Goal: Transaction & Acquisition: Subscribe to service/newsletter

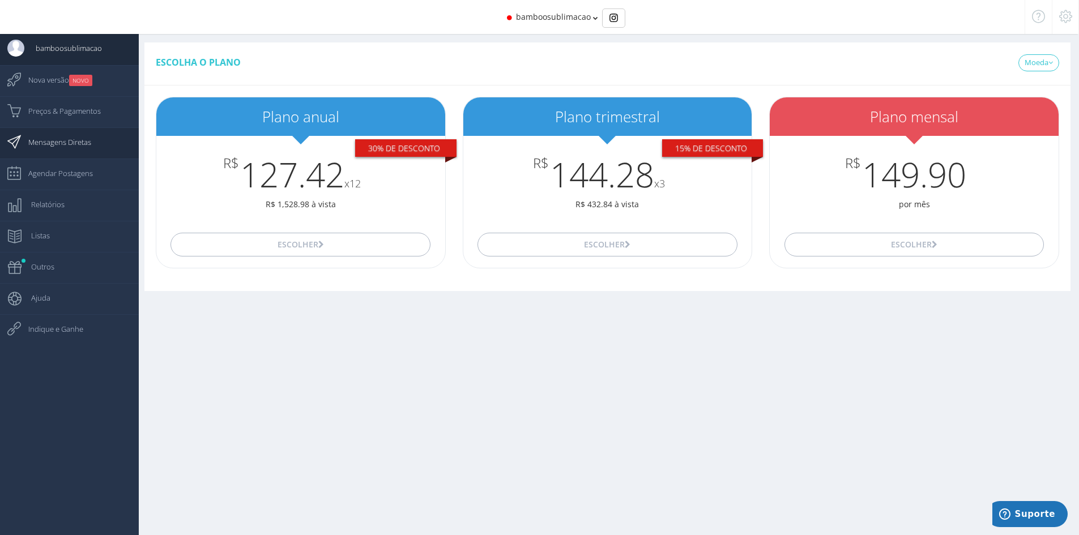
click at [91, 134] on span "Mensagens Diretas" at bounding box center [54, 142] width 74 height 28
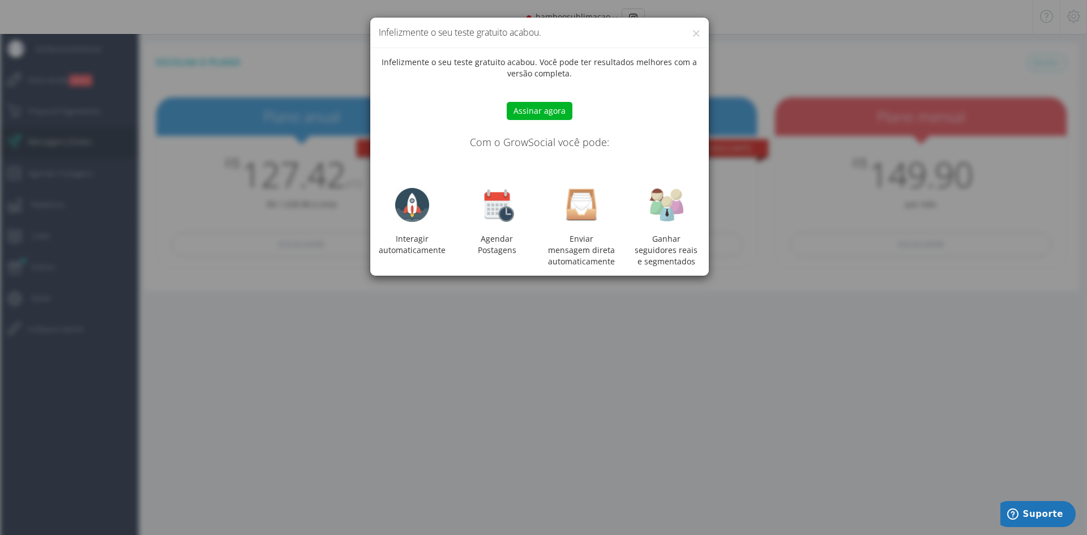
click at [830, 116] on div "× Infelizmente o seu teste gratuito acabou. Infelizmente o seu teste gratuito a…" at bounding box center [543, 267] width 1087 height 535
